Goal: Information Seeking & Learning: Learn about a topic

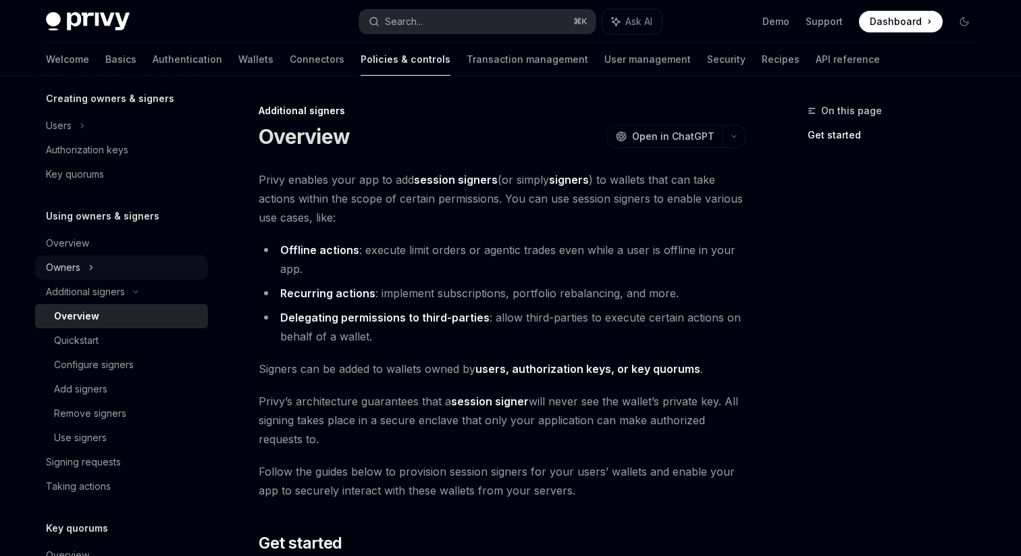
click at [87, 263] on div "Owners" at bounding box center [121, 267] width 173 height 24
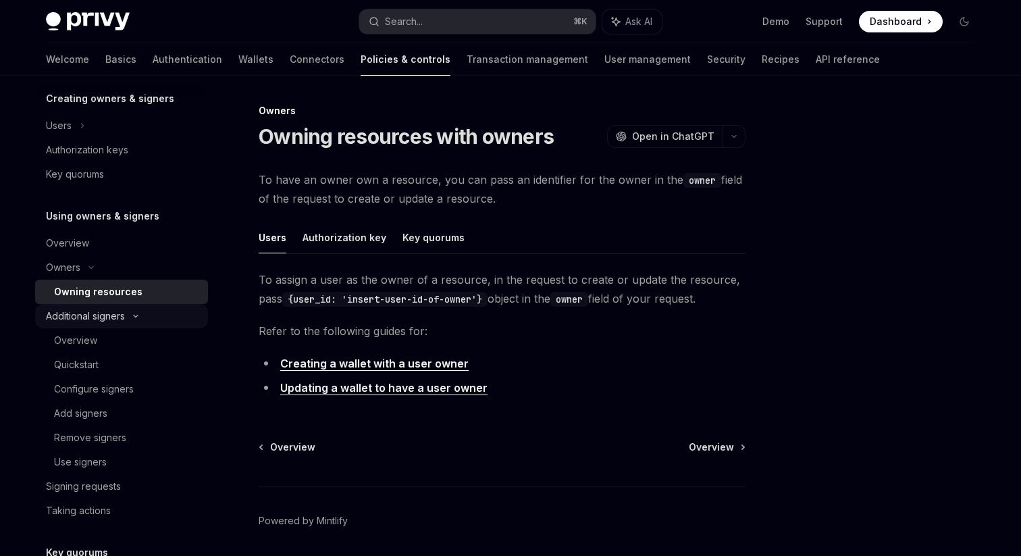
click at [95, 315] on div "Additional signers" at bounding box center [85, 316] width 79 height 16
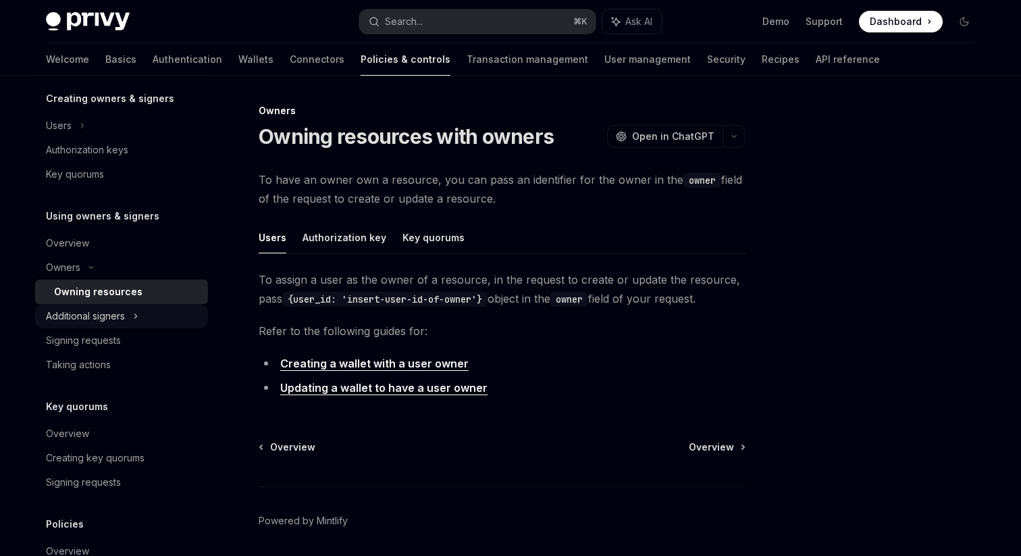
click at [99, 312] on div "Additional signers" at bounding box center [85, 316] width 79 height 16
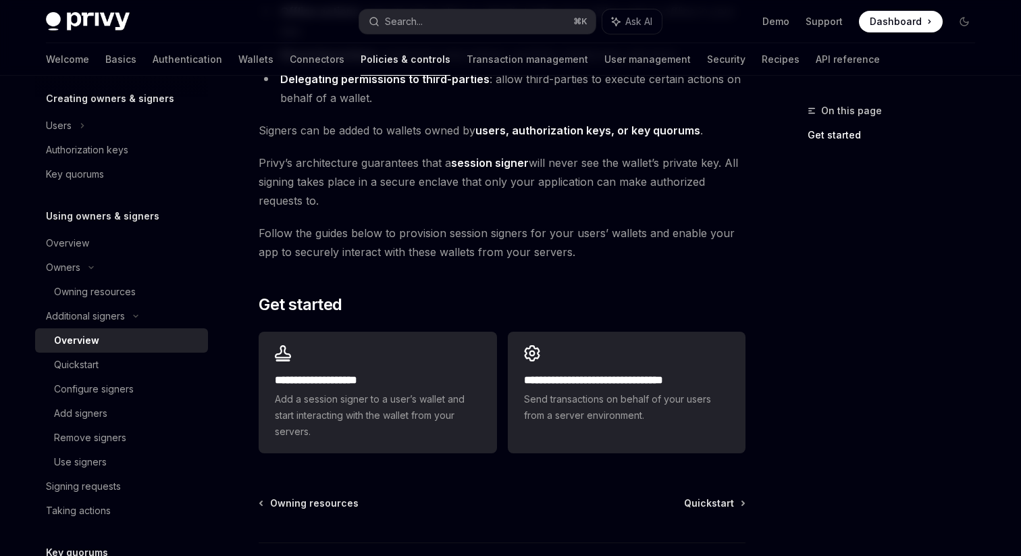
scroll to position [240, 0]
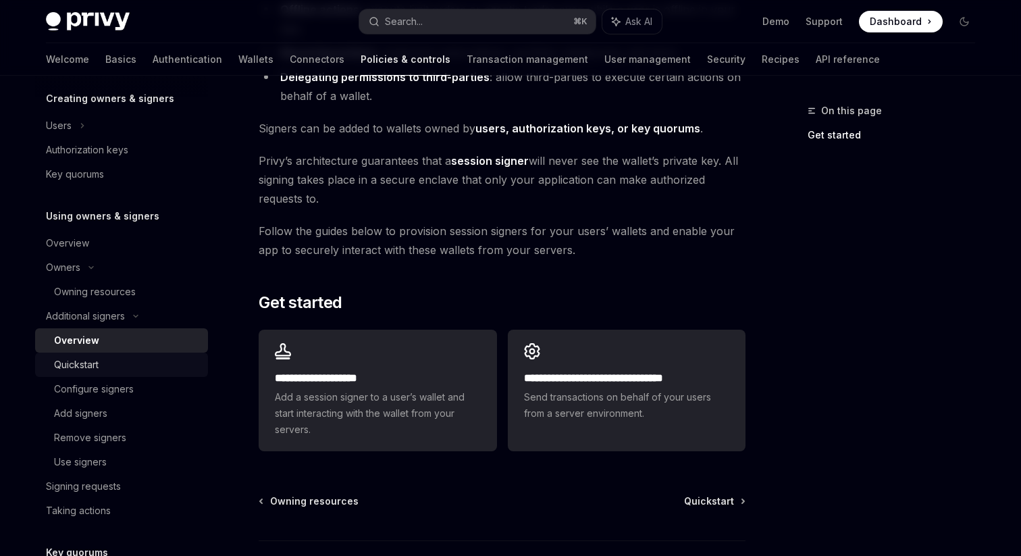
click at [132, 363] on div "Quickstart" at bounding box center [127, 365] width 146 height 16
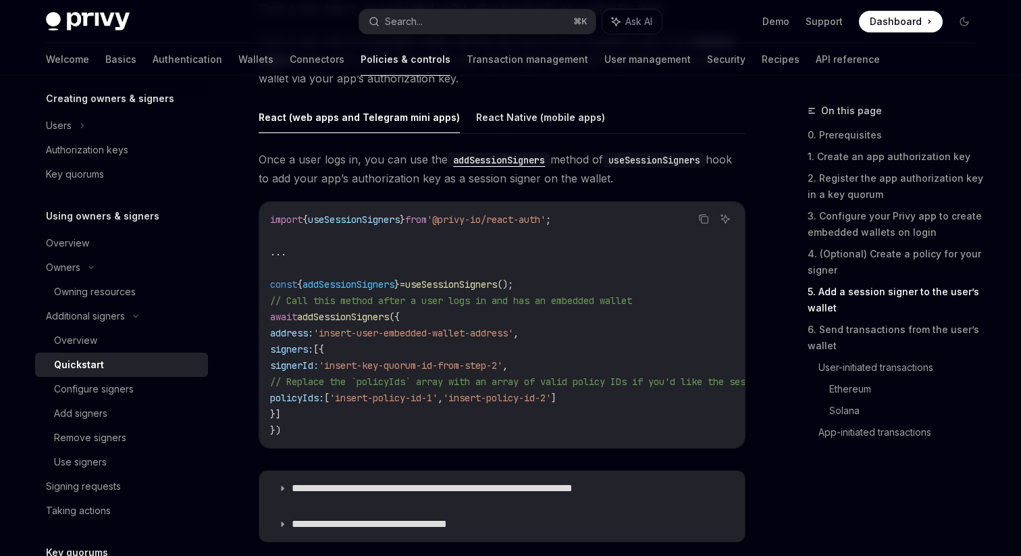
click at [482, 353] on code "import { useSessionSigners } from '@privy-io/react-auth' ; ... const { addSessi…" at bounding box center [988, 324] width 1437 height 227
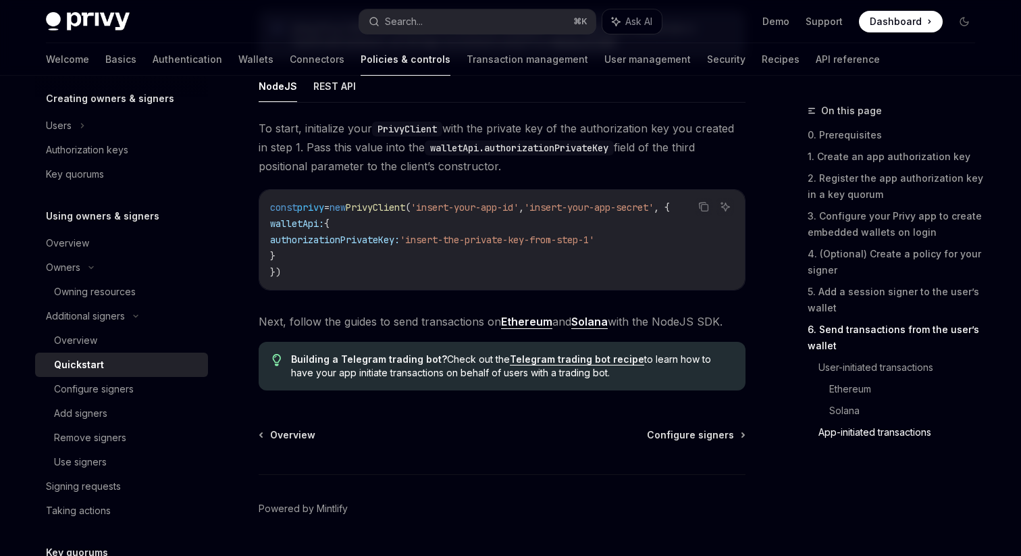
scroll to position [3566, 0]
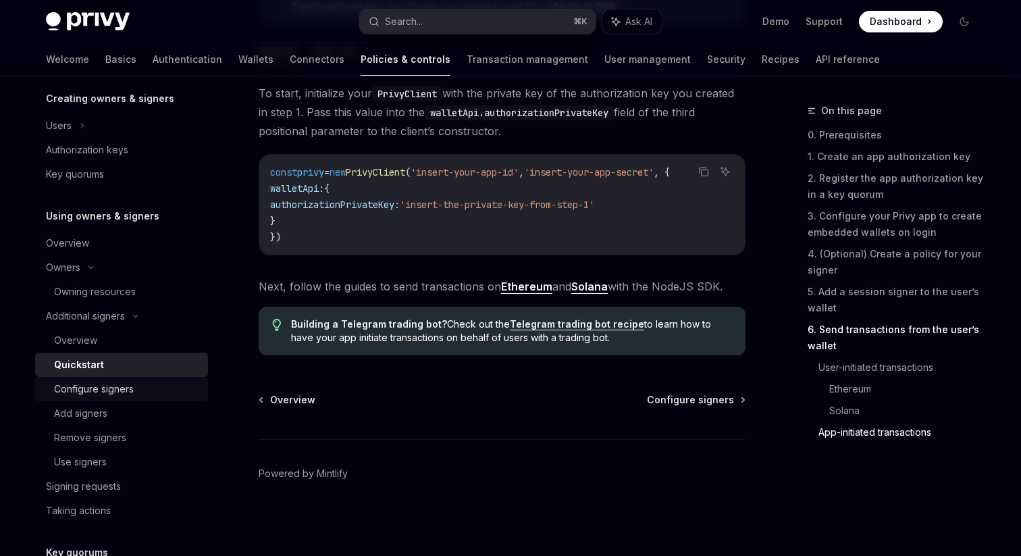
click at [66, 387] on div "Configure signers" at bounding box center [94, 389] width 80 height 16
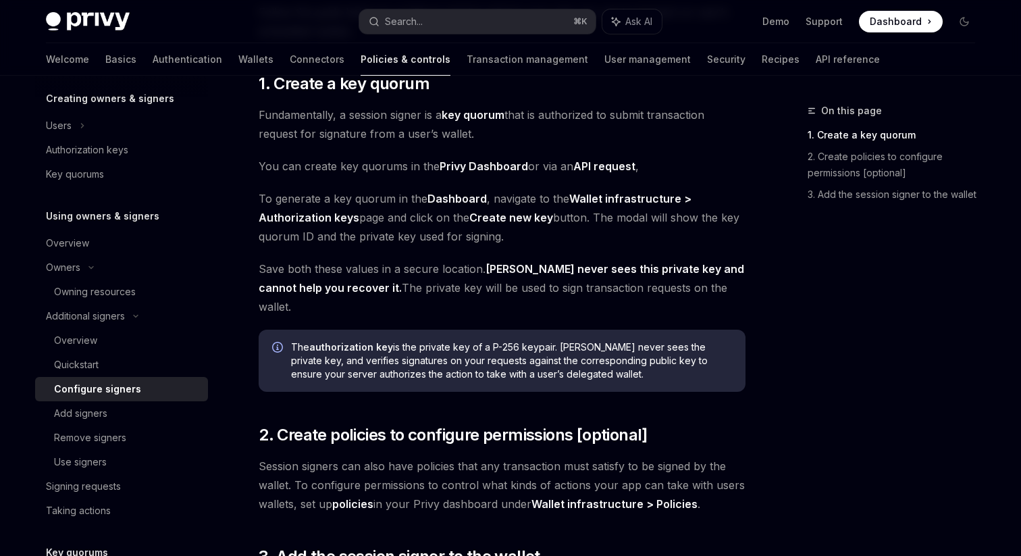
scroll to position [428, 0]
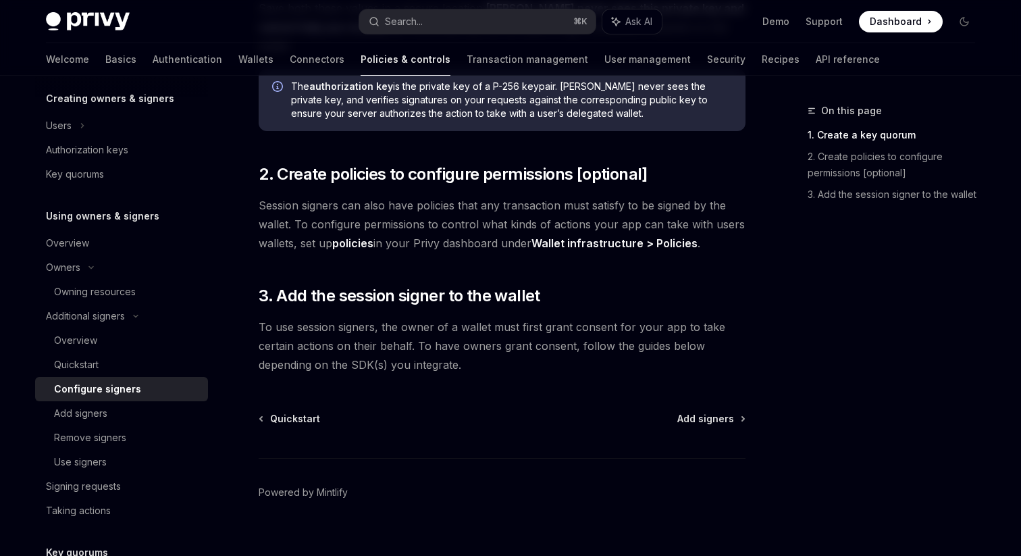
click at [411, 383] on div "Additional signers Configure signers OpenAI Open in ChatGPT OpenAI Open in Chat…" at bounding box center [376, 124] width 746 height 900
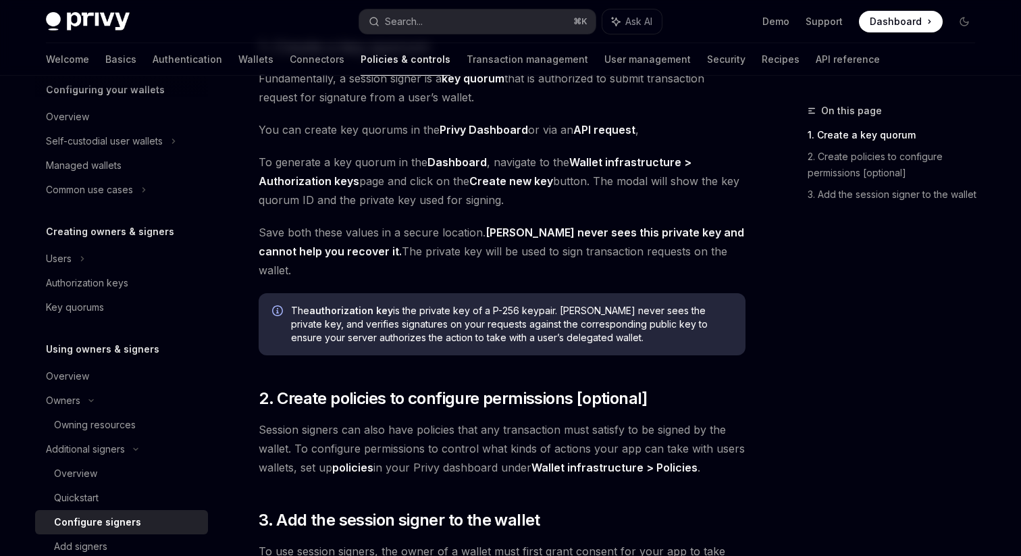
scroll to position [197, 0]
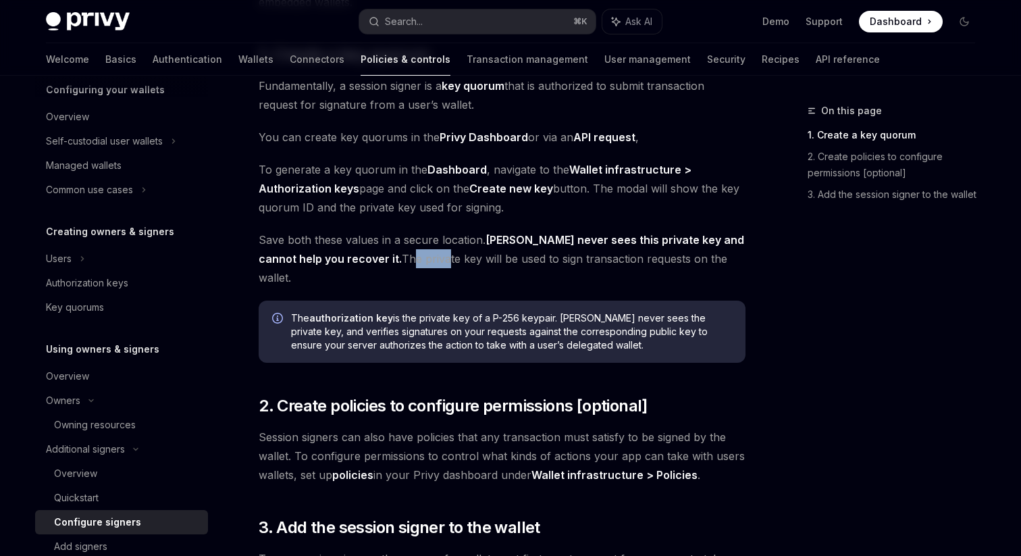
drag, startPoint x: 340, startPoint y: 260, endPoint x: 382, endPoint y: 261, distance: 41.2
click at [381, 261] on span "Save both these values in a secure location. [PERSON_NAME] never sees this priv…" at bounding box center [502, 258] width 487 height 57
click at [420, 207] on span "To generate a key quorum in the Dashboard , navigate to the Wallet infrastructu…" at bounding box center [502, 188] width 487 height 57
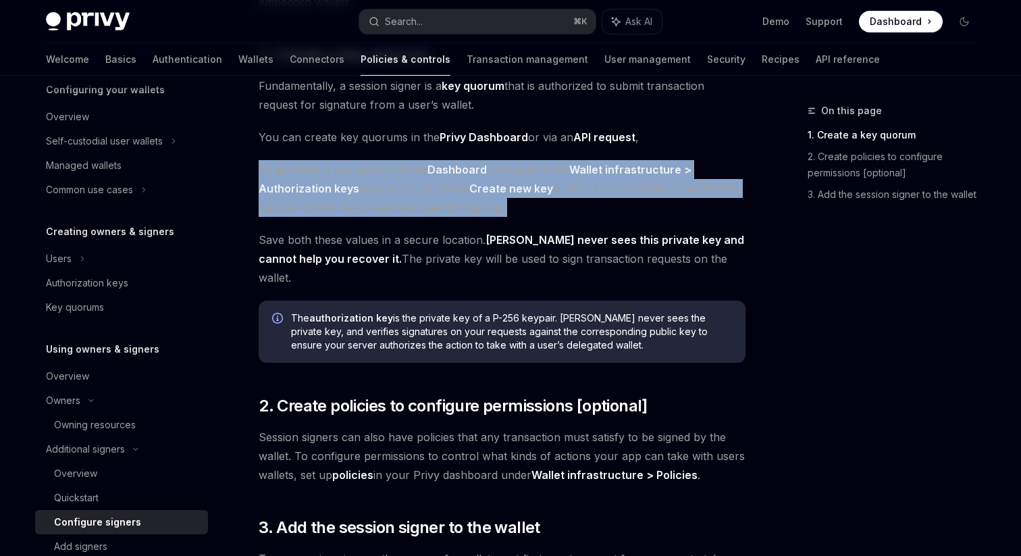
click at [420, 207] on span "To generate a key quorum in the Dashboard , navigate to the Wallet infrastructu…" at bounding box center [502, 188] width 487 height 57
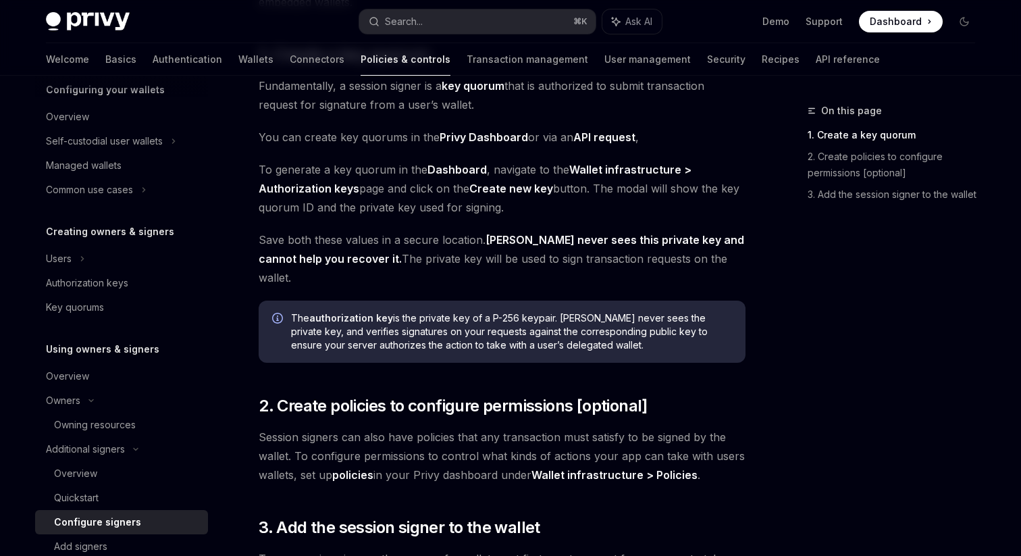
click at [407, 214] on span "To generate a key quorum in the Dashboard , navigate to the Wallet infrastructu…" at bounding box center [502, 188] width 487 height 57
click at [428, 213] on span "To generate a key quorum in the Dashboard , navigate to the Wallet infrastructu…" at bounding box center [502, 188] width 487 height 57
click at [424, 245] on span "Save both these values in a secure location. [PERSON_NAME] never sees this priv…" at bounding box center [502, 258] width 487 height 57
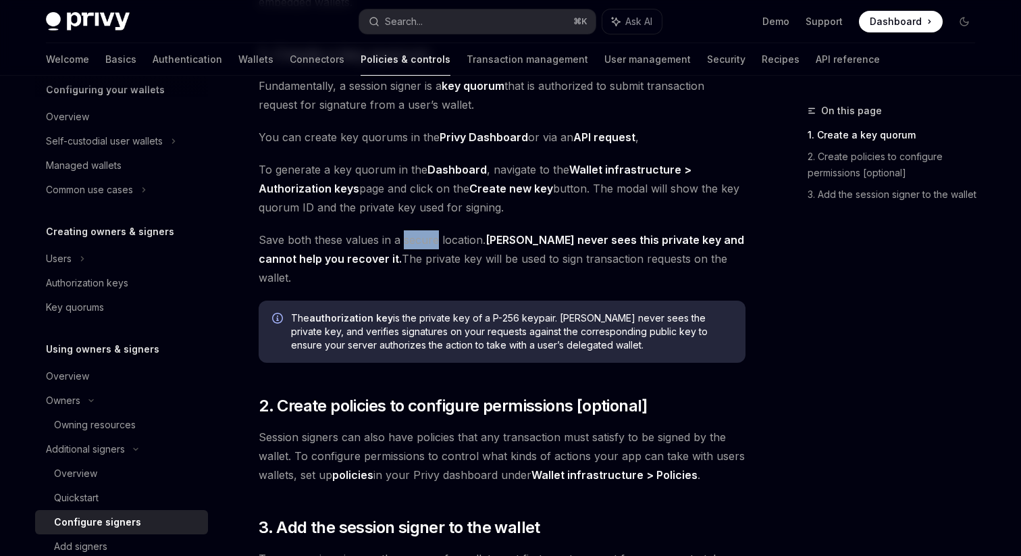
click at [424, 245] on span "Save both these values in a secure location. [PERSON_NAME] never sees this priv…" at bounding box center [502, 258] width 487 height 57
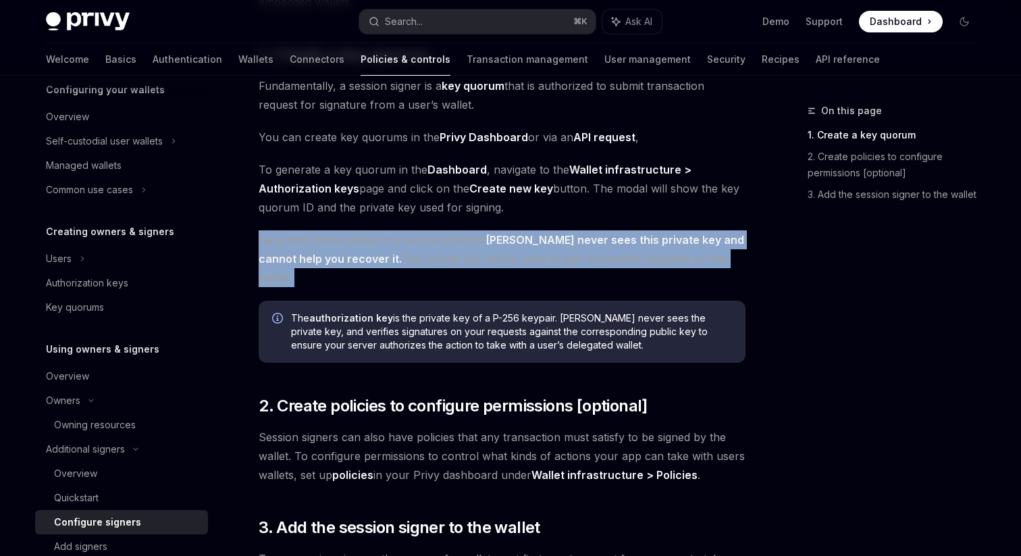
click at [424, 245] on span "Save both these values in a secure location. [PERSON_NAME] never sees this priv…" at bounding box center [502, 258] width 487 height 57
click at [421, 267] on span "Save both these values in a secure location. [PERSON_NAME] never sees this priv…" at bounding box center [502, 258] width 487 height 57
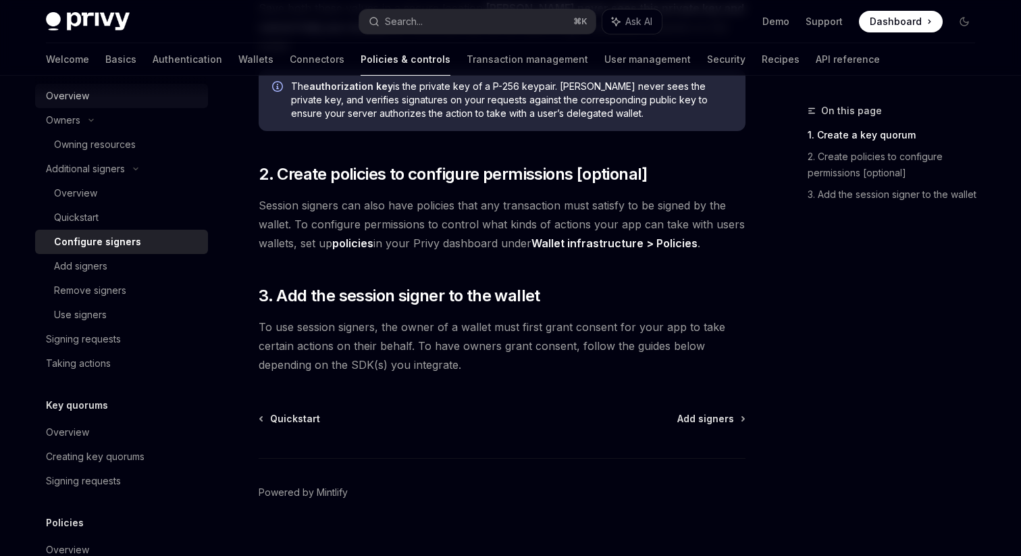
scroll to position [440, 0]
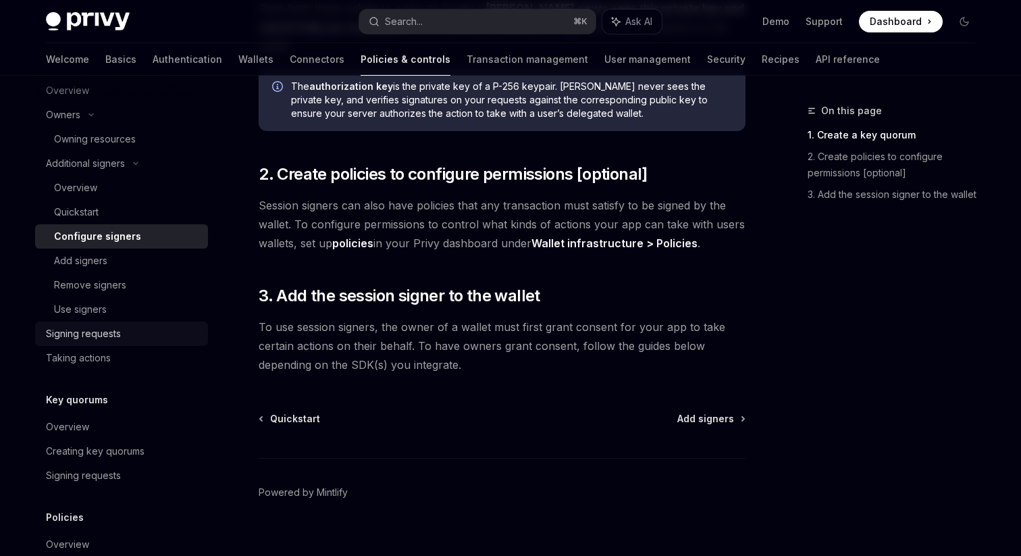
click at [111, 332] on div "Signing requests" at bounding box center [83, 334] width 75 height 16
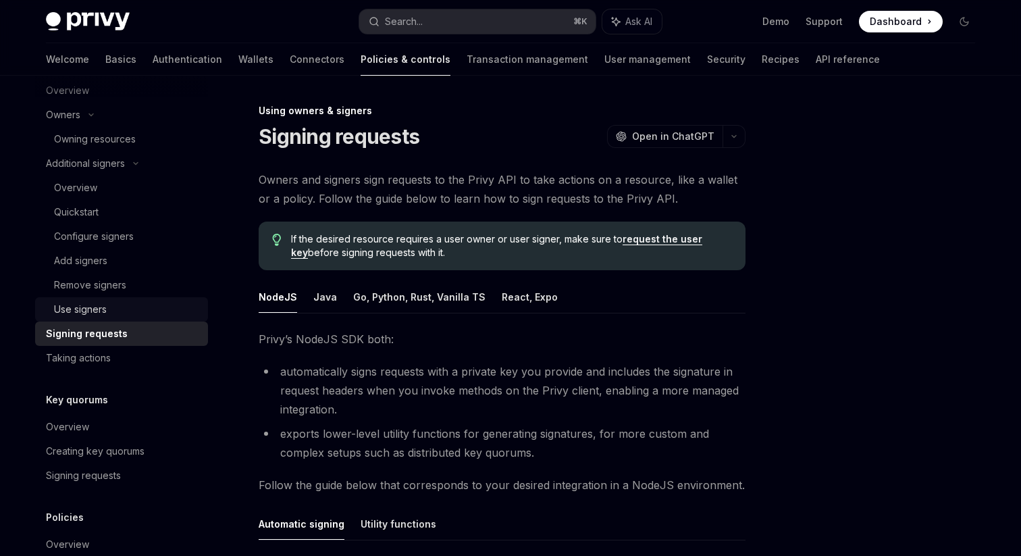
click at [123, 309] on div "Use signers" at bounding box center [127, 309] width 146 height 16
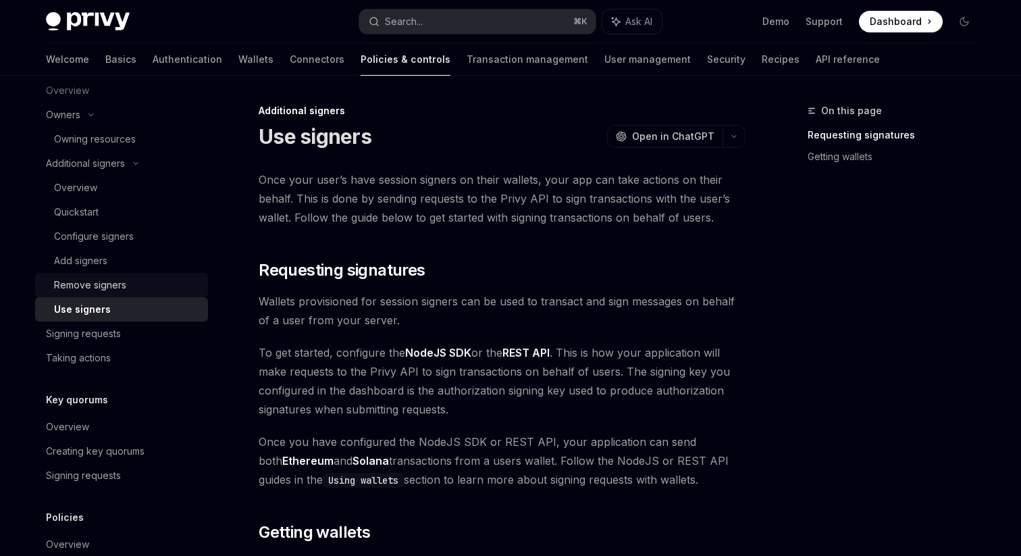
click at [128, 283] on div "Remove signers" at bounding box center [127, 285] width 146 height 16
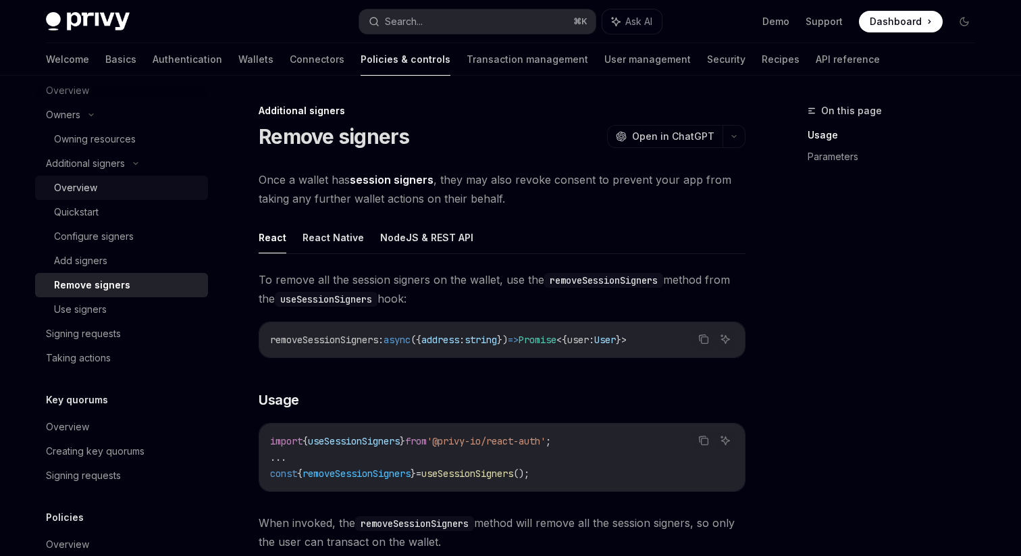
click at [123, 187] on div "Overview" at bounding box center [127, 188] width 146 height 16
type textarea "*"
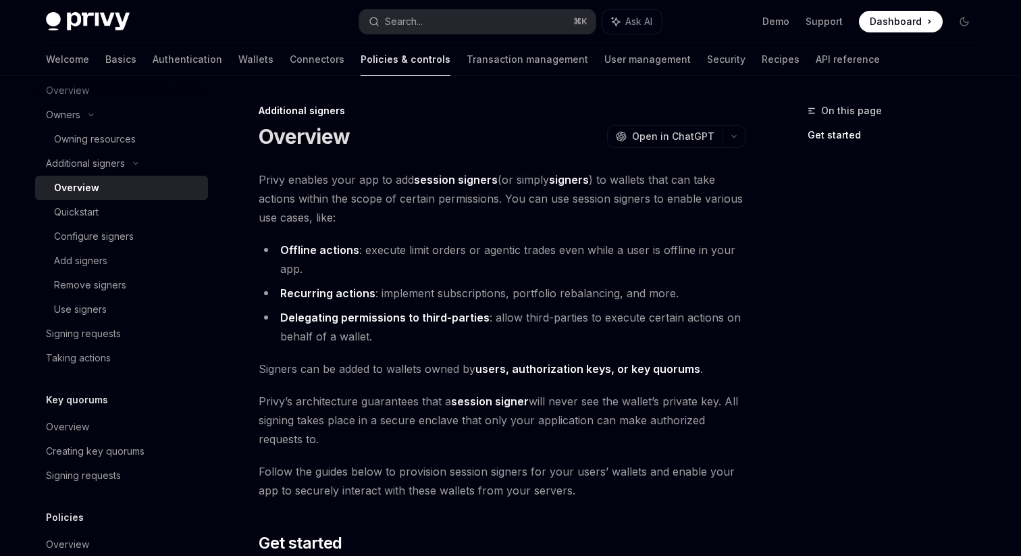
click at [400, 192] on span "Privy enables your app to add session signers (or simply signers ) to wallets t…" at bounding box center [502, 198] width 487 height 57
